Goal: Transaction & Acquisition: Download file/media

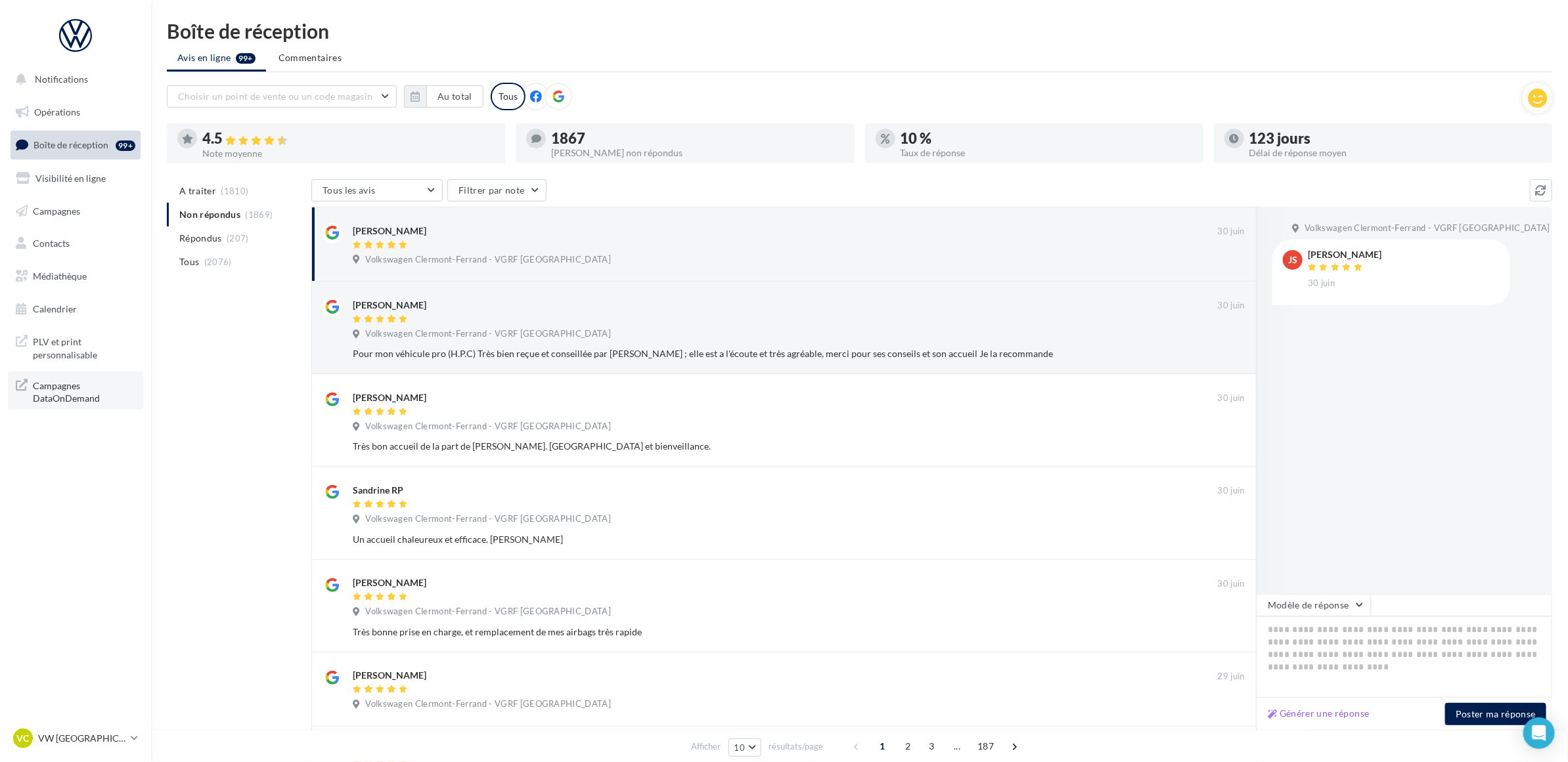
click at [89, 388] on span "Campagnes DataOnDemand" at bounding box center [84, 391] width 103 height 28
click at [66, 280] on span "Médiathèque" at bounding box center [60, 276] width 54 height 11
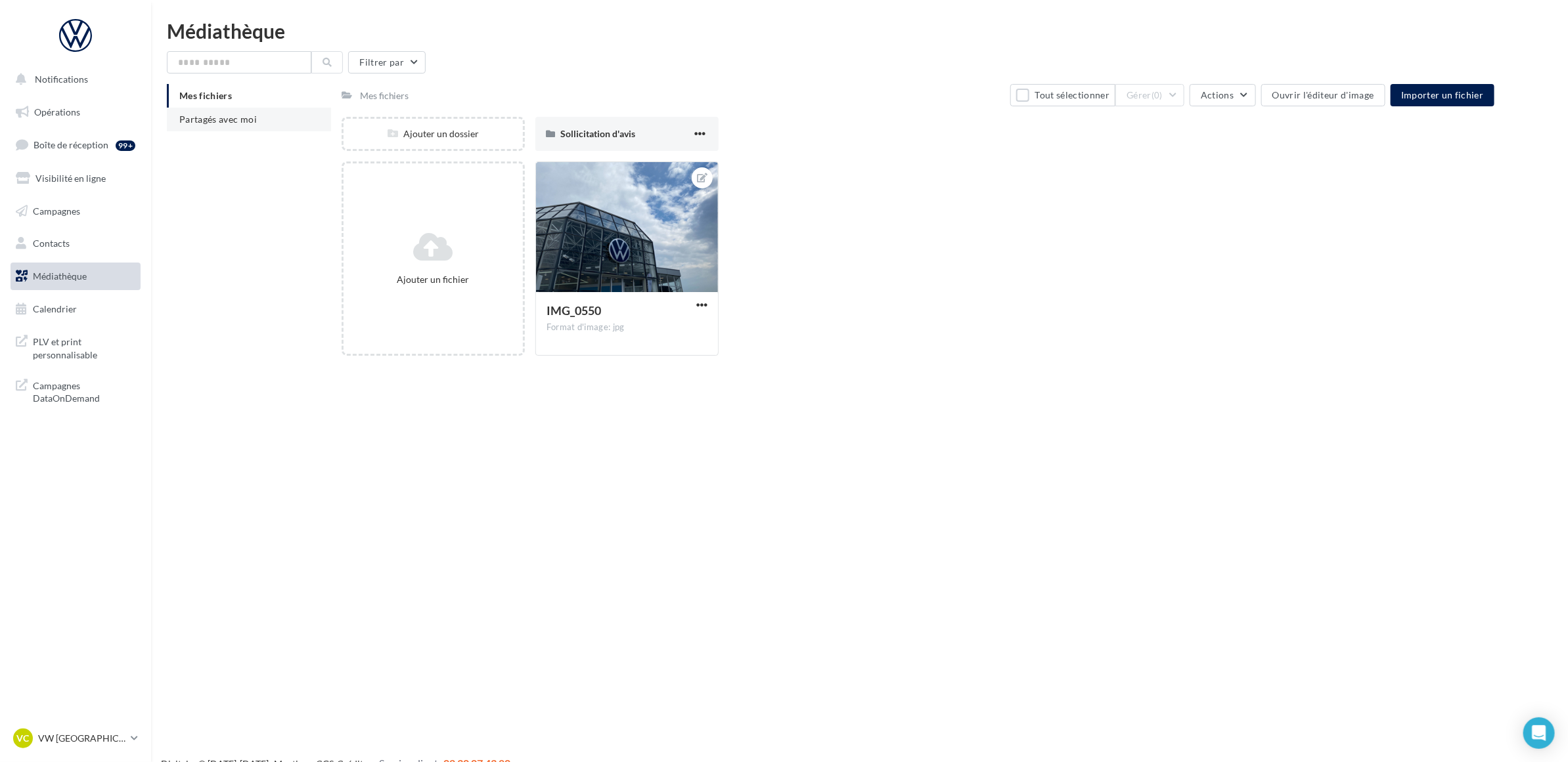
click at [251, 129] on li "Partagés avec moi" at bounding box center [249, 119] width 164 height 24
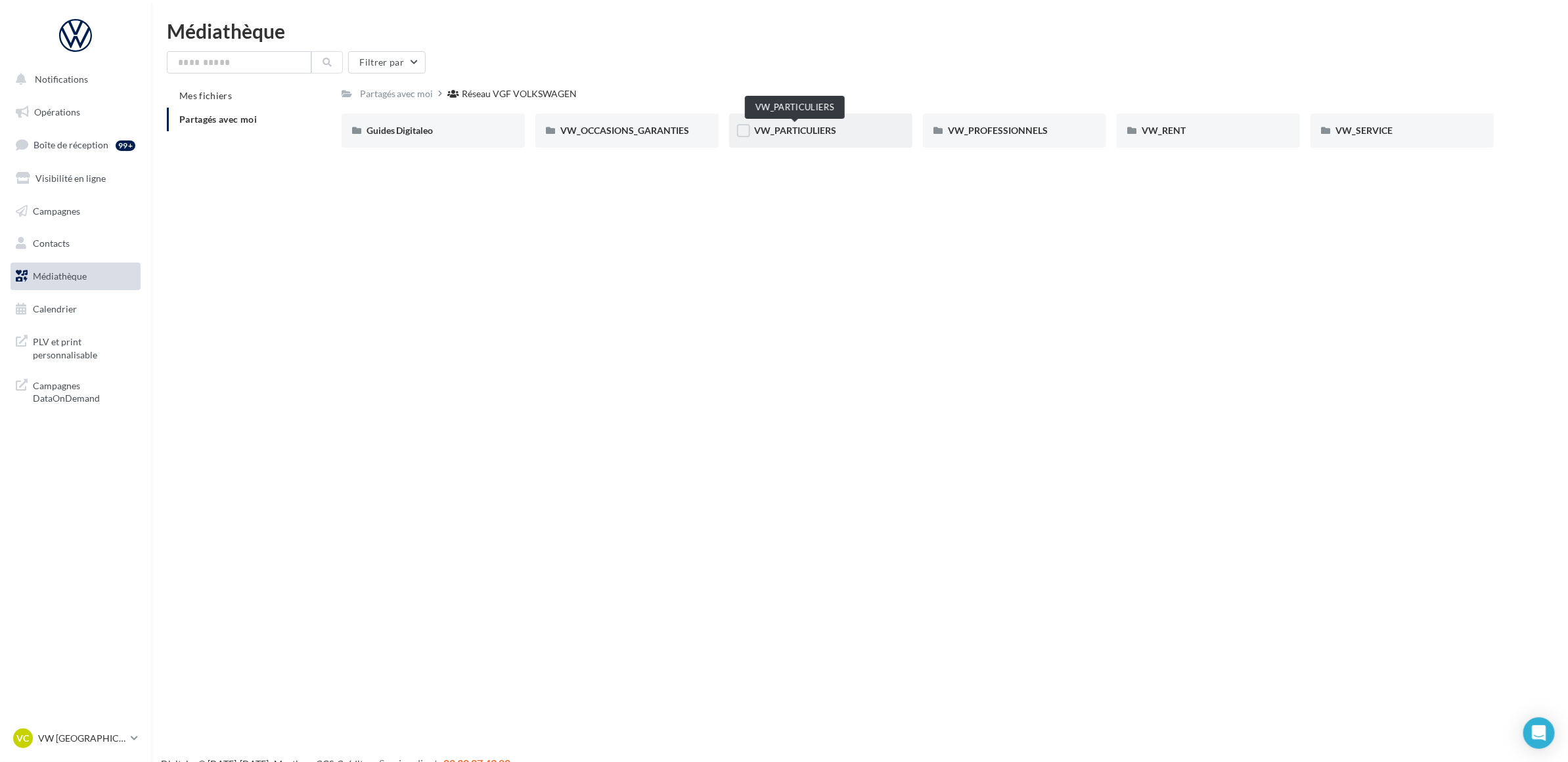
click at [818, 126] on span "VW_PARTICULIERS" at bounding box center [795, 131] width 82 height 11
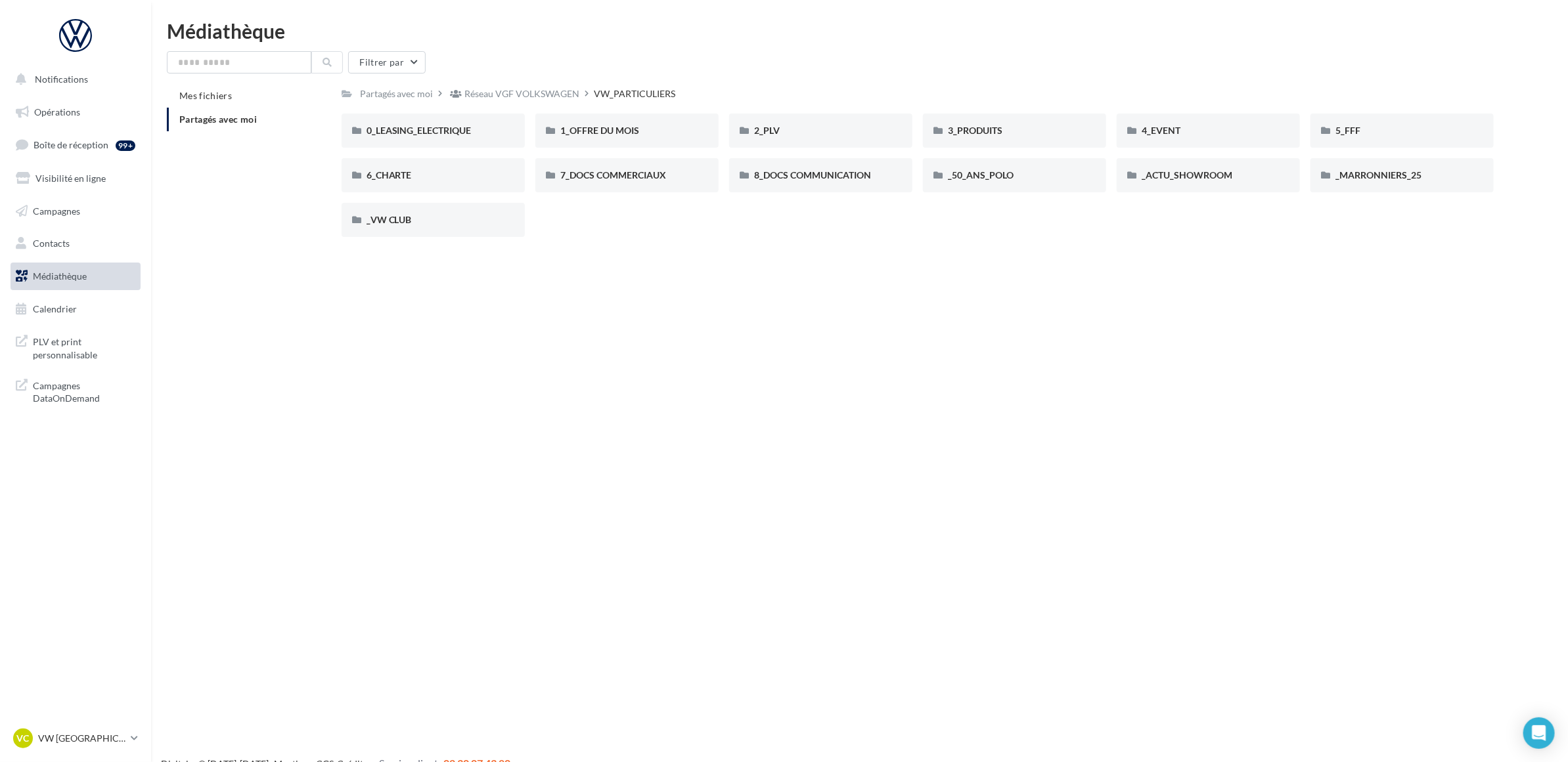
click at [641, 287] on div "Notifications Opérations Boîte de réception 99+ Visibilité en ligne Campagnes C…" at bounding box center [784, 402] width 1568 height 762
click at [621, 139] on div "1_OFFRE DU MOIS" at bounding box center [627, 131] width 183 height 34
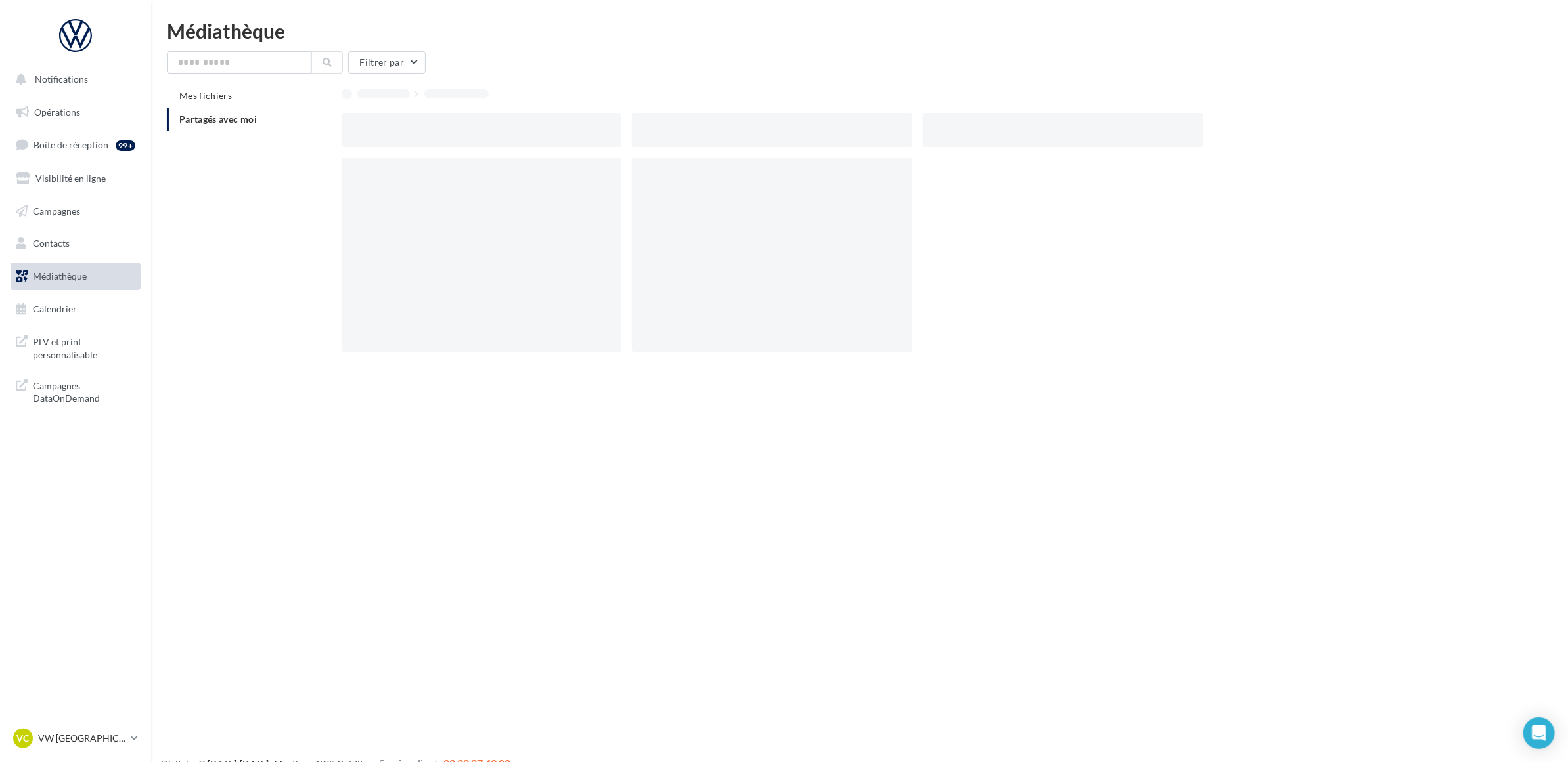
click at [627, 125] on div at bounding box center [487, 130] width 291 height 34
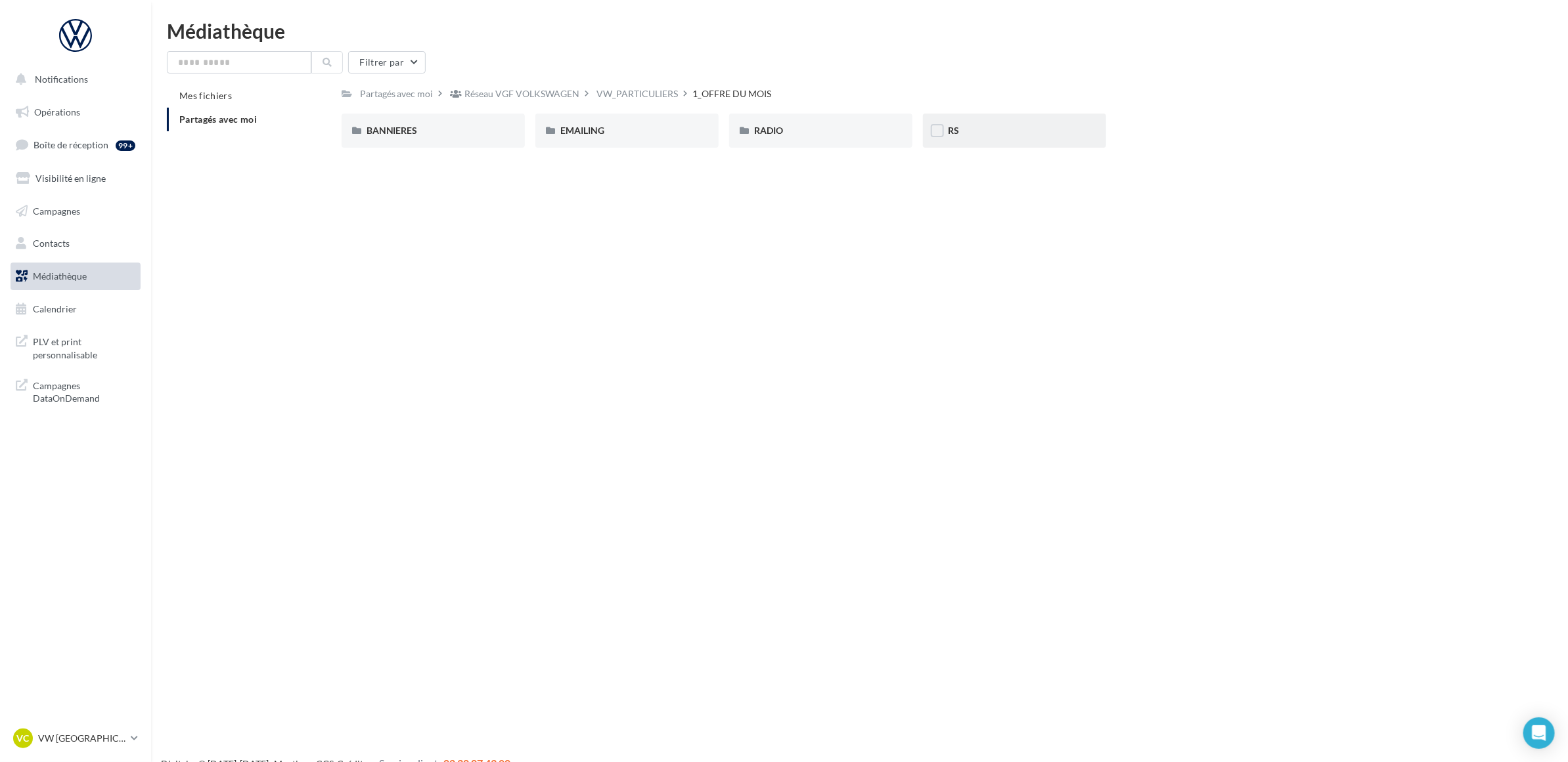
click at [964, 135] on div "RS" at bounding box center [1014, 131] width 133 height 13
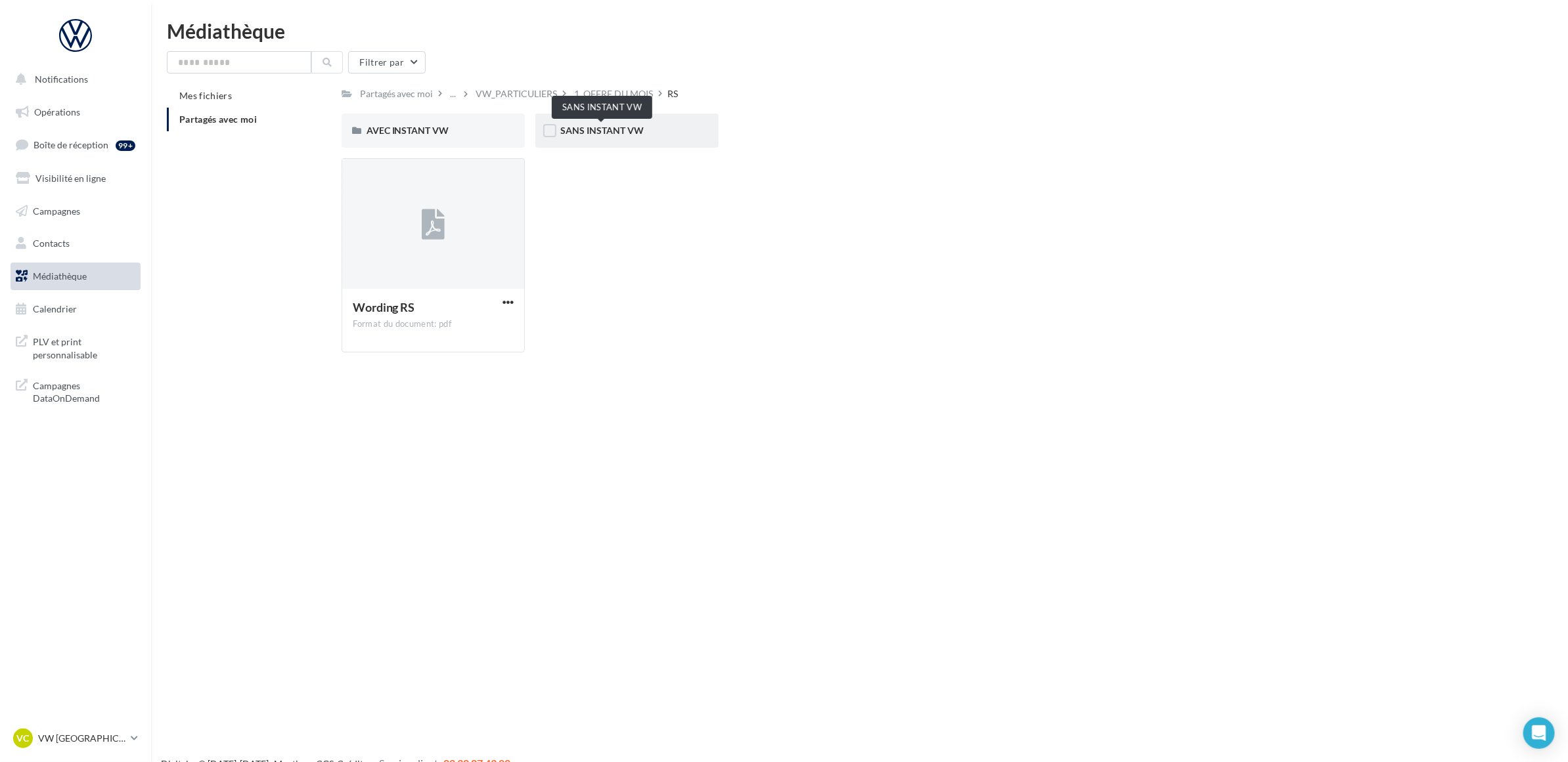
click at [572, 129] on span "SANS INSTANT VW" at bounding box center [601, 131] width 84 height 11
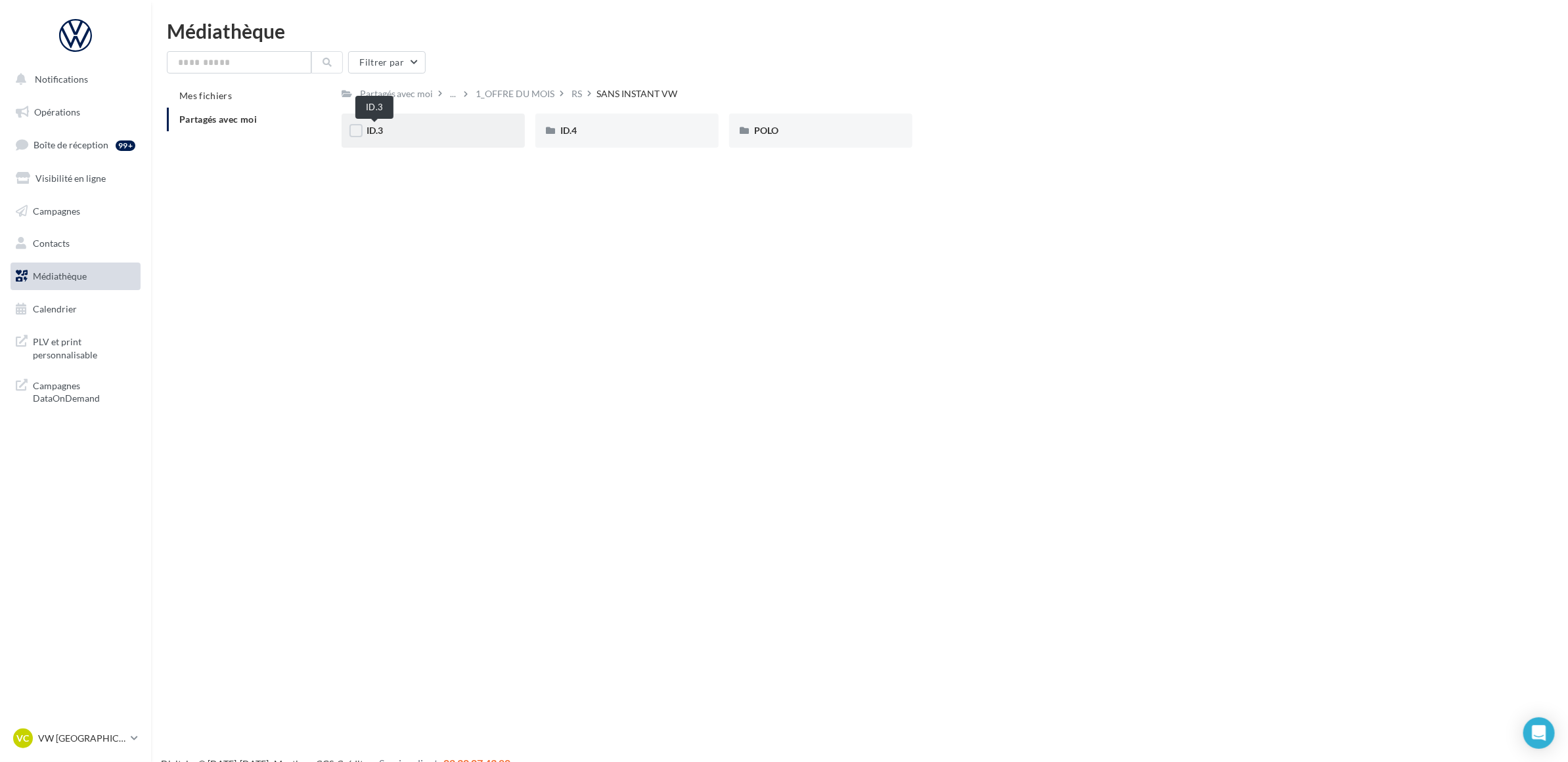
click at [367, 135] on span "ID.3" at bounding box center [374, 131] width 16 height 11
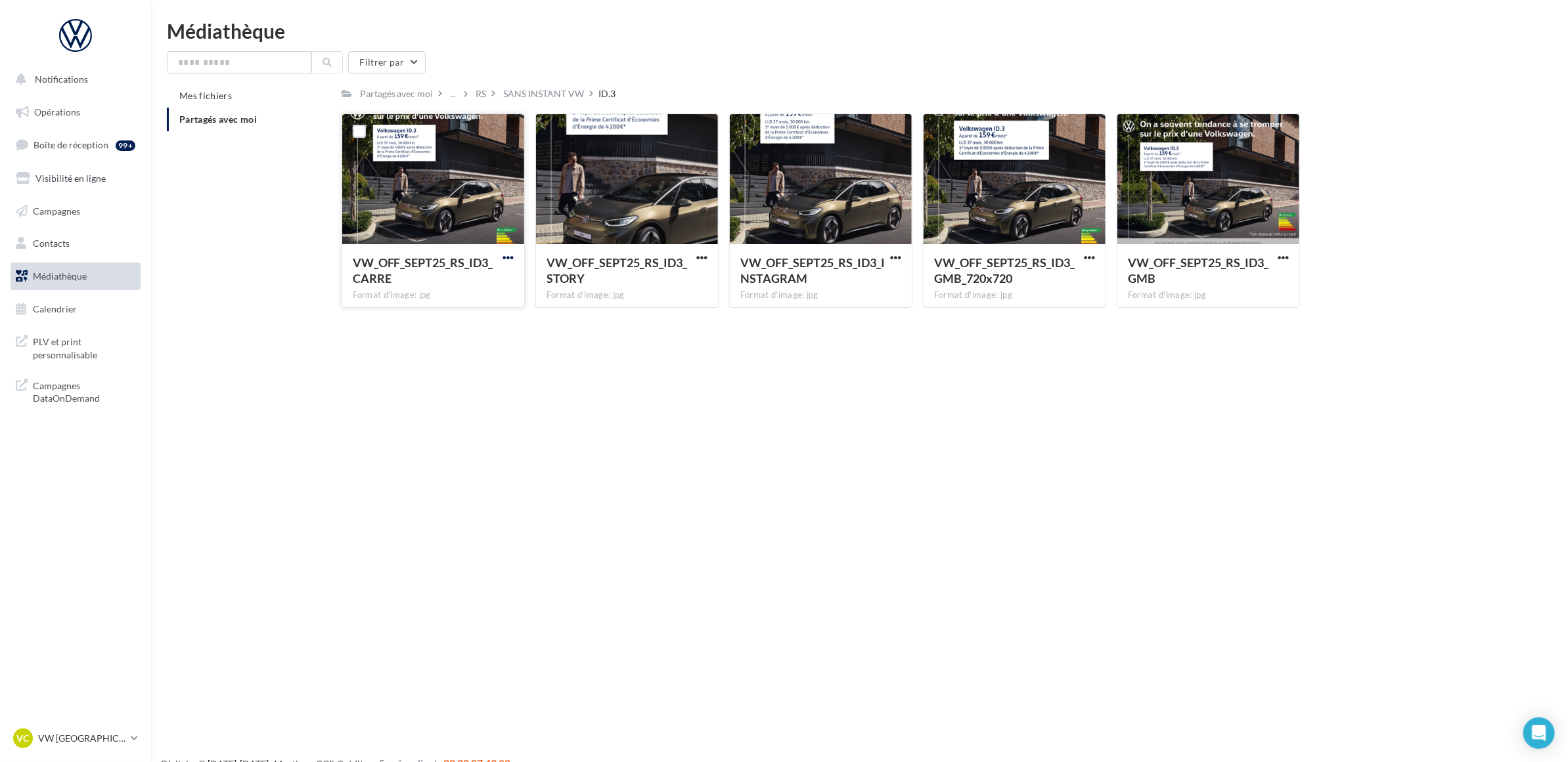
click at [509, 257] on span "button" at bounding box center [508, 258] width 11 height 11
click at [476, 275] on button "Télécharger" at bounding box center [450, 284] width 131 height 34
click at [696, 259] on span "button" at bounding box center [702, 258] width 11 height 11
click at [687, 289] on button "Télécharger" at bounding box center [644, 284] width 131 height 34
click at [792, 448] on div "Notifications Opérations Boîte de réception 99+ Visibilité en ligne Campagnes C…" at bounding box center [784, 402] width 1568 height 762
